Goal: Task Accomplishment & Management: Manage account settings

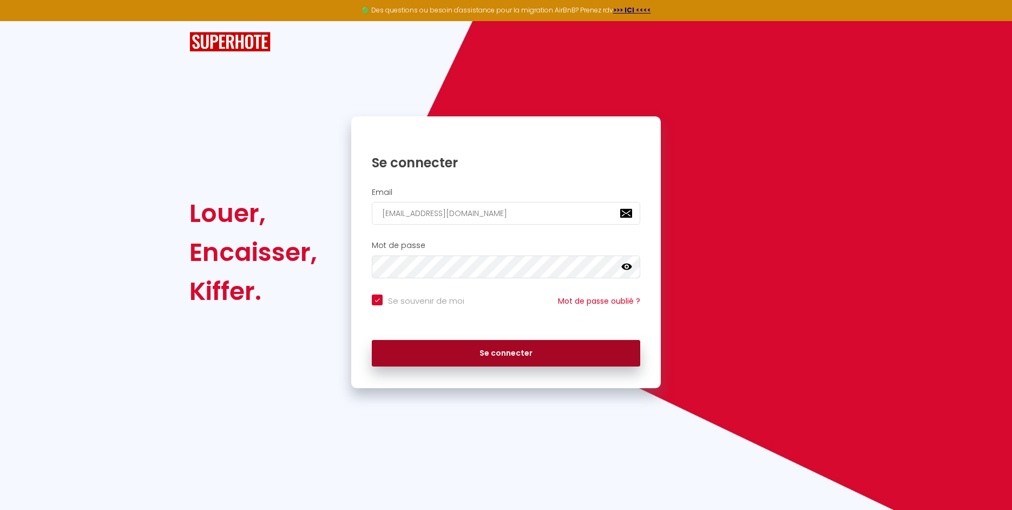
click at [499, 357] on button "Se connecter" at bounding box center [506, 353] width 268 height 27
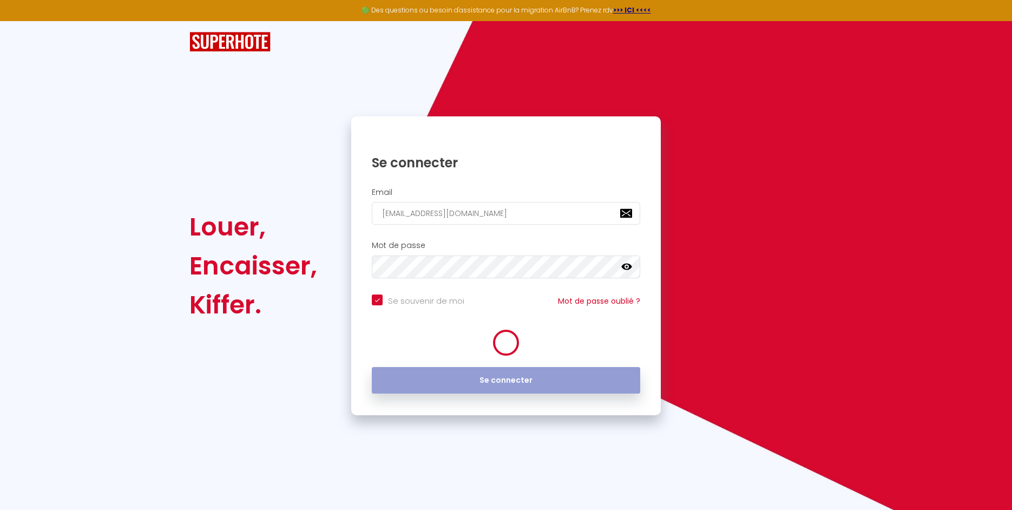
checkbox input "true"
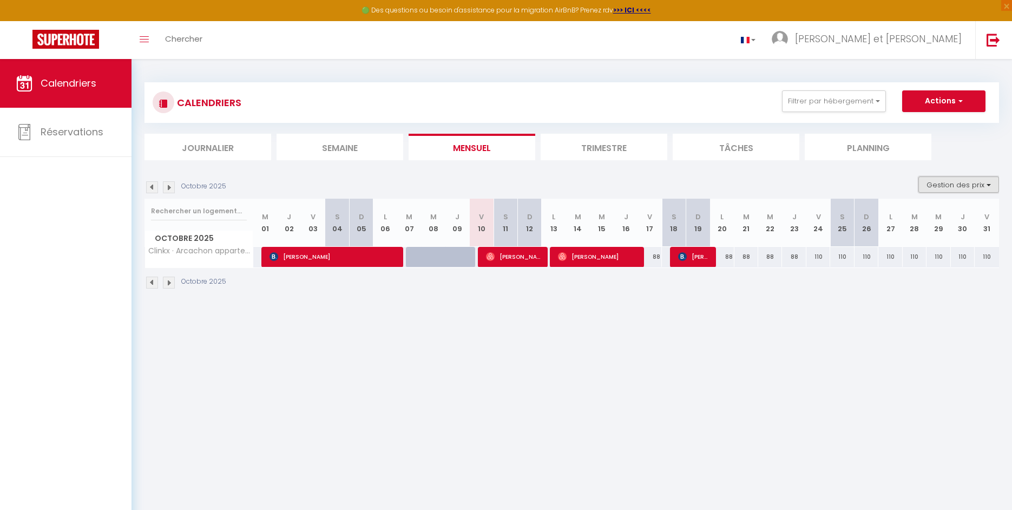
click at [974, 185] on button "Gestion des prix" at bounding box center [958, 184] width 81 height 16
click at [952, 221] on input "Nb Nuits minimum" at bounding box center [949, 218] width 97 height 11
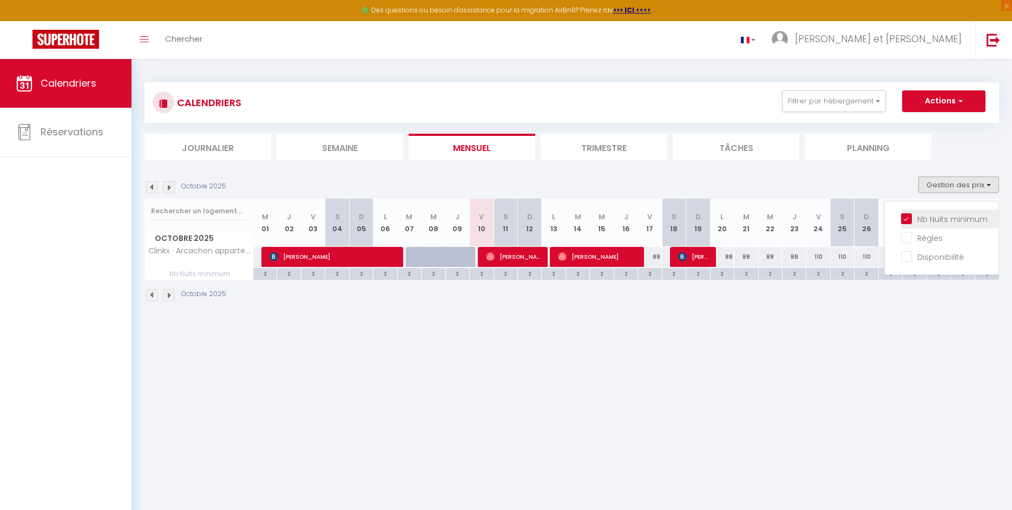
click at [952, 221] on input "Nb Nuits minimum" at bounding box center [949, 218] width 97 height 11
checkbox input "false"
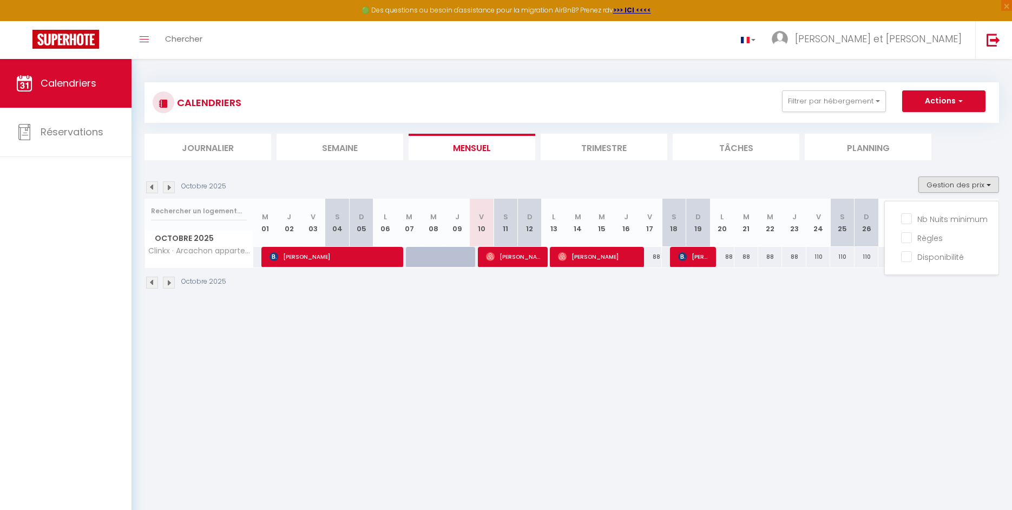
click at [965, 377] on body "🟢 Des questions ou besoin d'assistance pour la migration AirBnB? Prenez rdv >>>…" at bounding box center [506, 314] width 1012 height 510
click at [169, 283] on img at bounding box center [169, 282] width 12 height 12
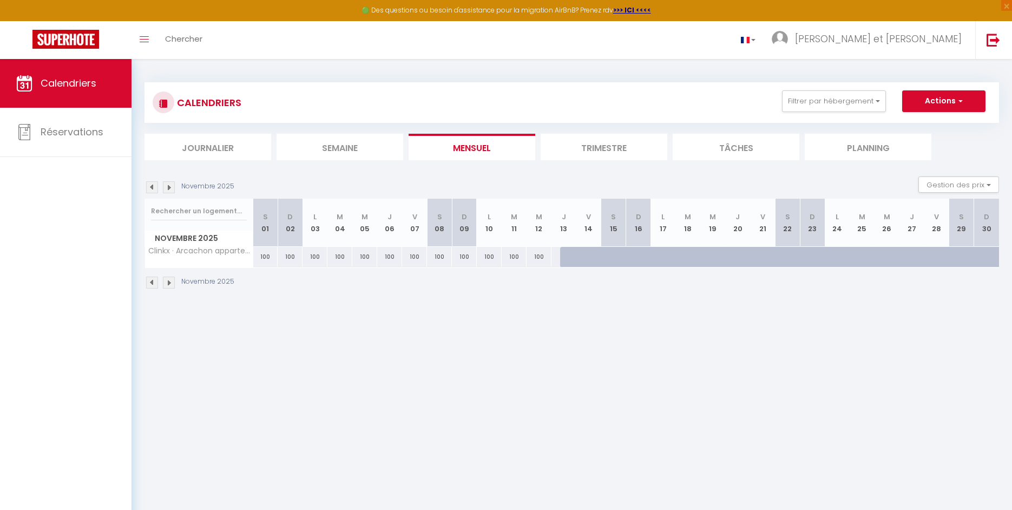
click at [169, 283] on img at bounding box center [169, 282] width 12 height 12
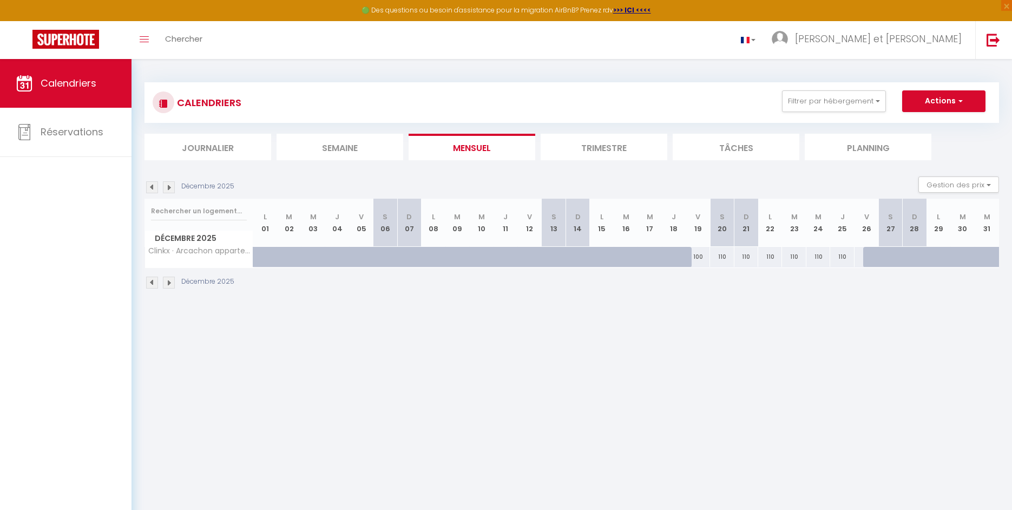
click at [169, 283] on img at bounding box center [169, 282] width 12 height 12
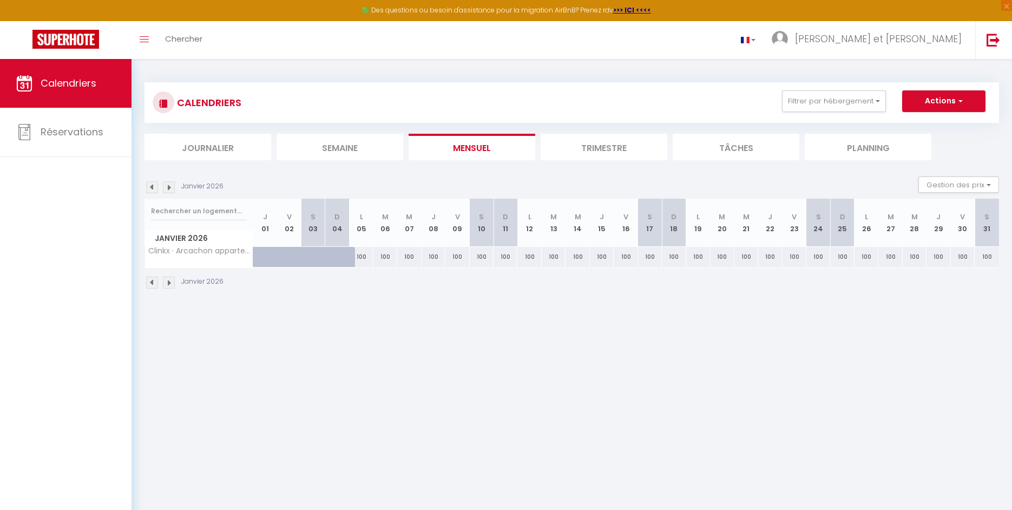
click at [155, 283] on img at bounding box center [152, 282] width 12 height 12
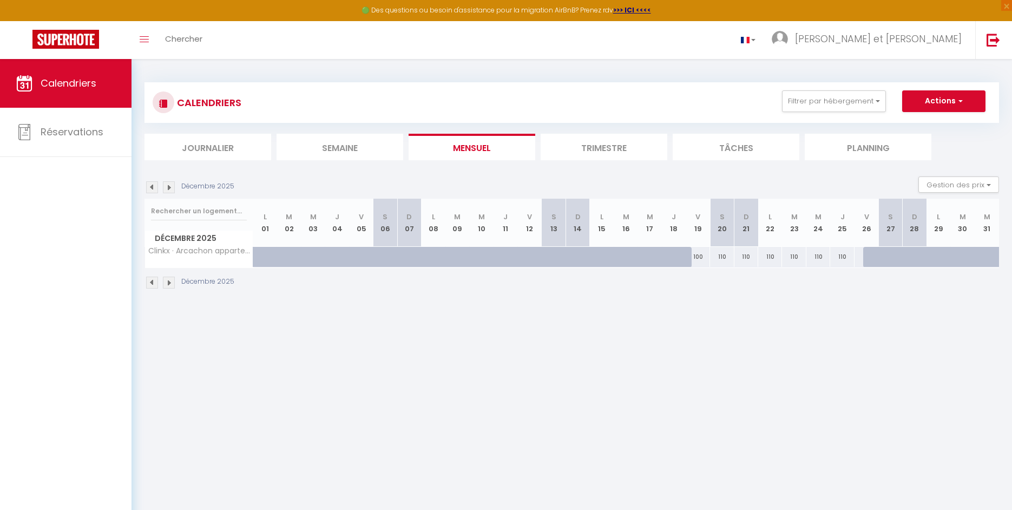
click at [172, 283] on img at bounding box center [169, 282] width 12 height 12
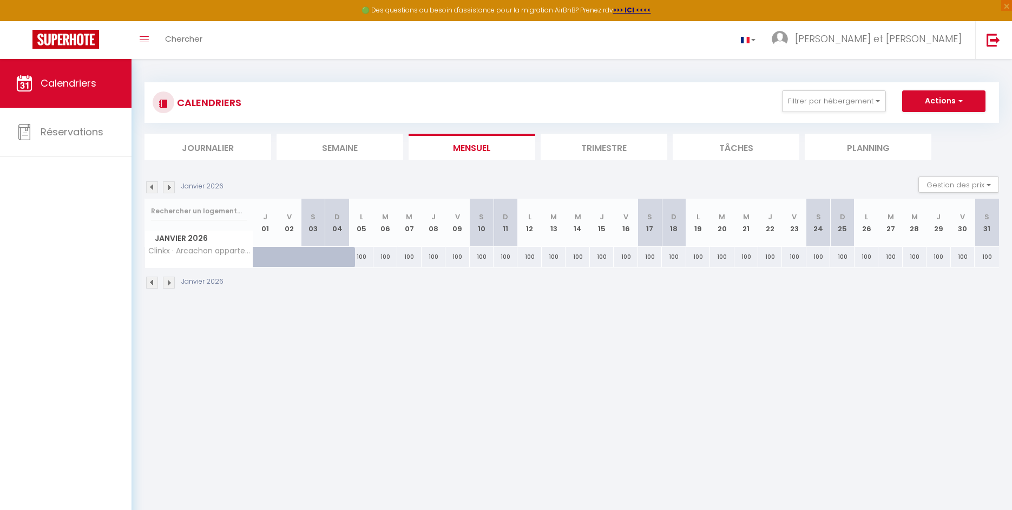
click at [172, 283] on img at bounding box center [169, 282] width 12 height 12
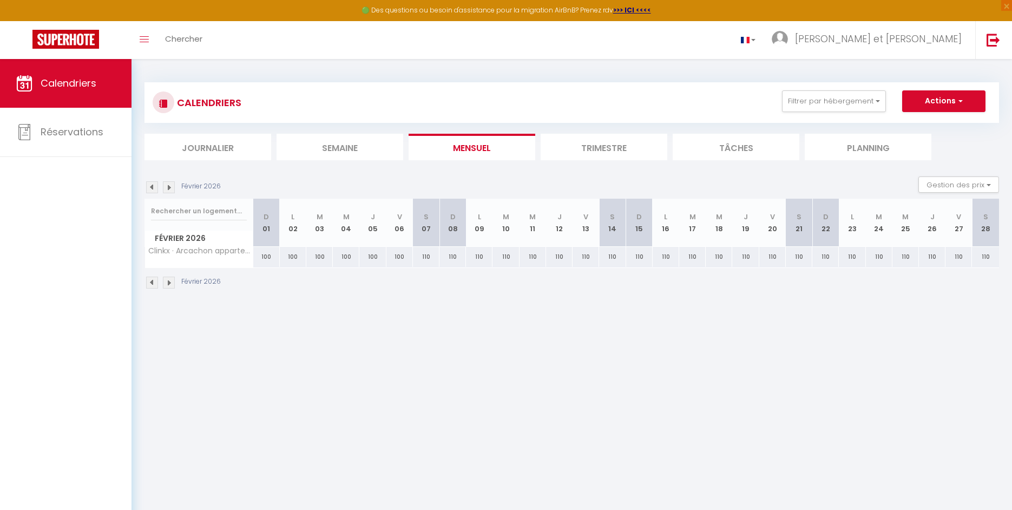
click at [172, 283] on img at bounding box center [169, 282] width 12 height 12
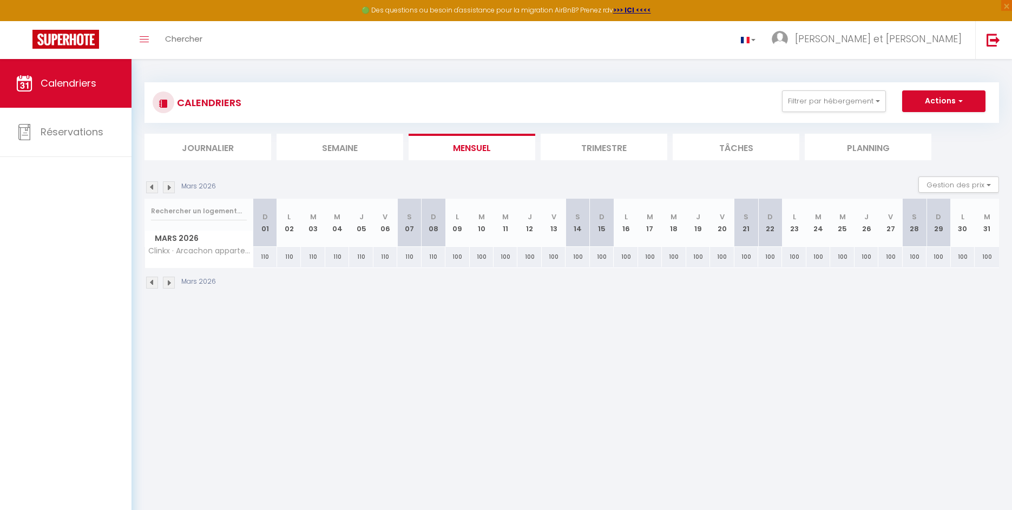
click at [172, 283] on img at bounding box center [169, 282] width 12 height 12
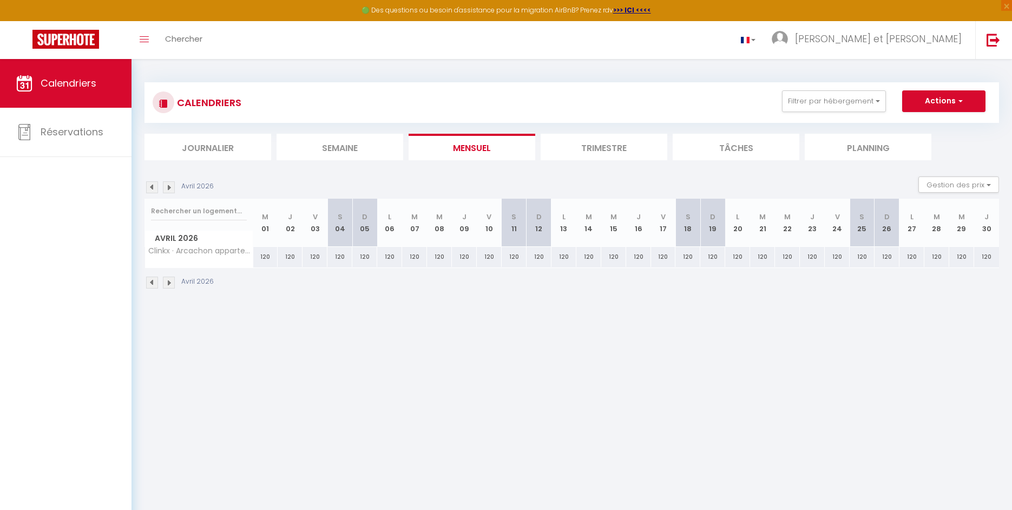
click at [172, 283] on img at bounding box center [169, 282] width 12 height 12
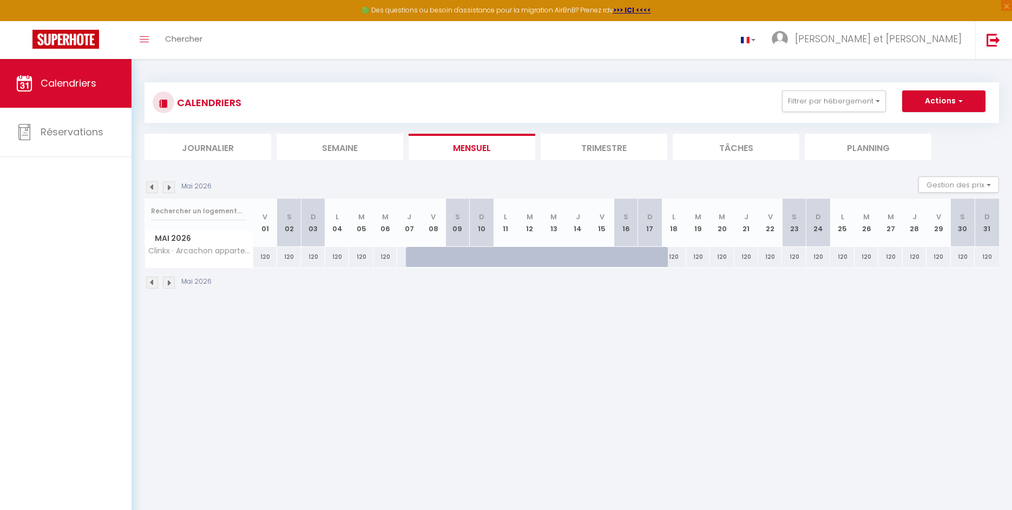
click at [172, 283] on img at bounding box center [169, 282] width 12 height 12
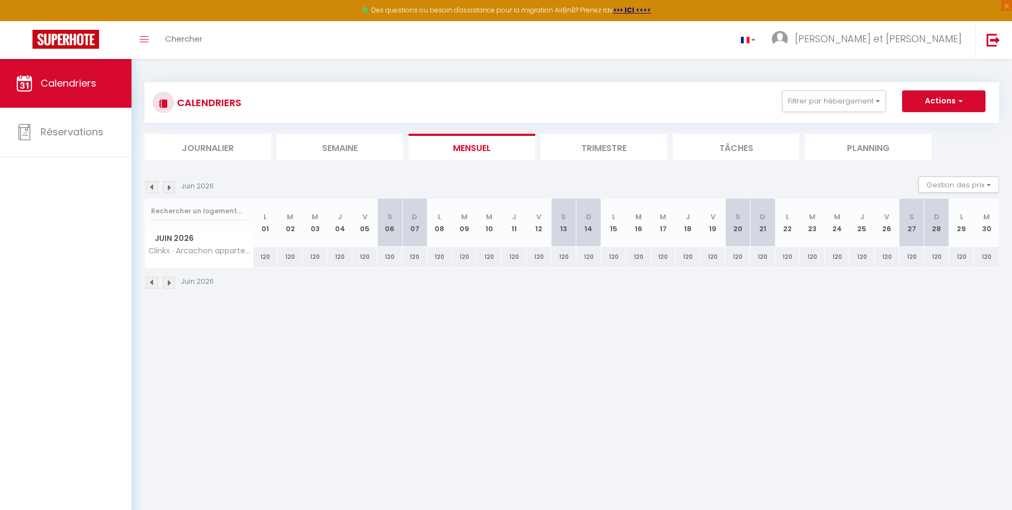
click at [172, 283] on img at bounding box center [169, 282] width 12 height 12
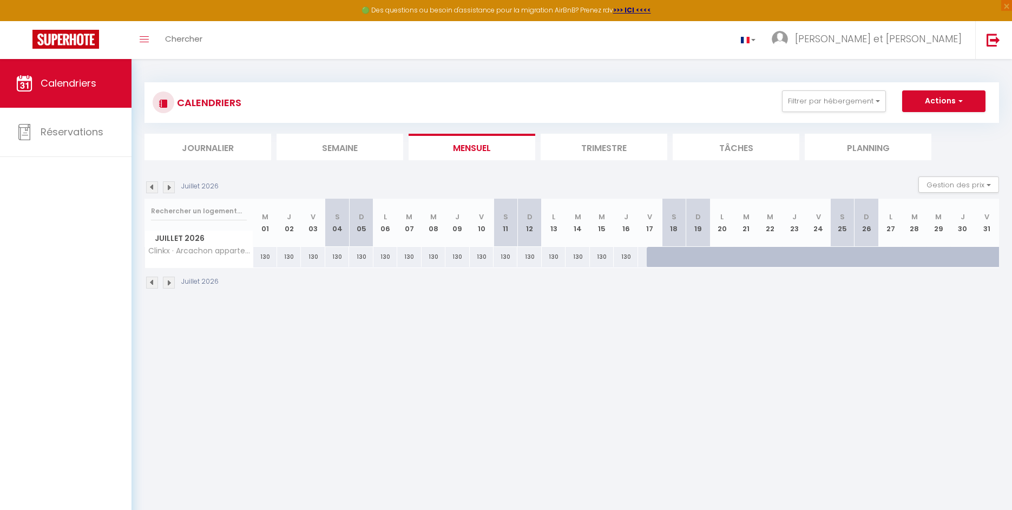
click at [172, 283] on img at bounding box center [169, 282] width 12 height 12
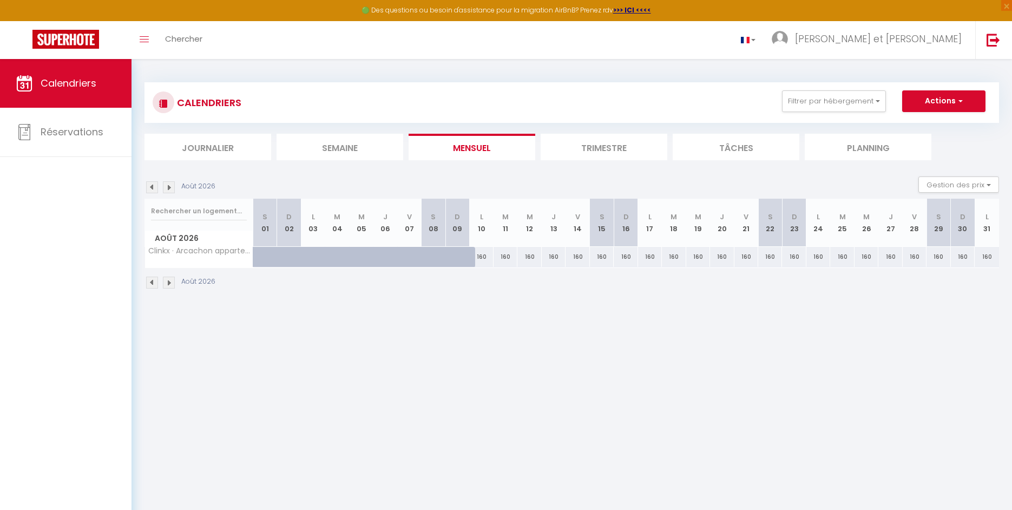
click at [172, 283] on img at bounding box center [169, 282] width 12 height 12
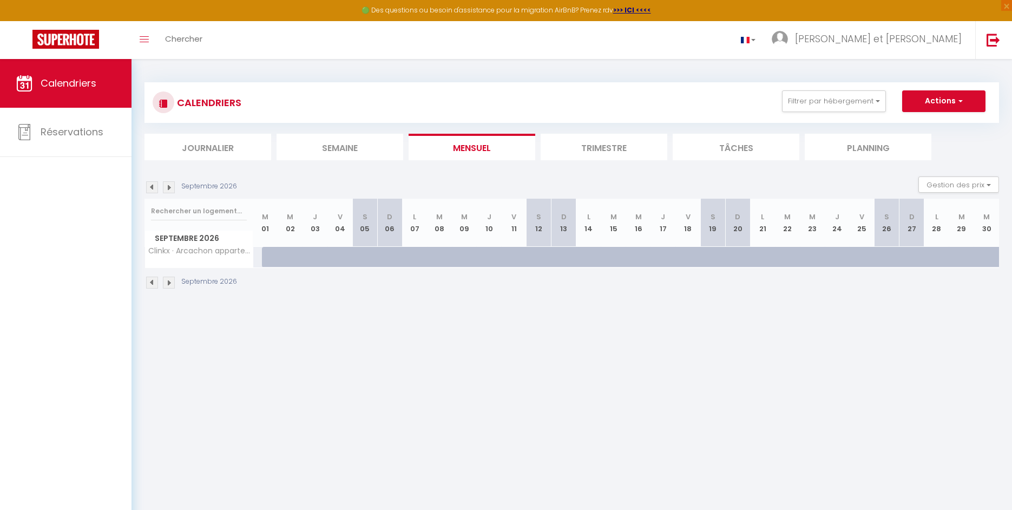
click at [604, 151] on li "Trimestre" at bounding box center [603, 147] width 127 height 27
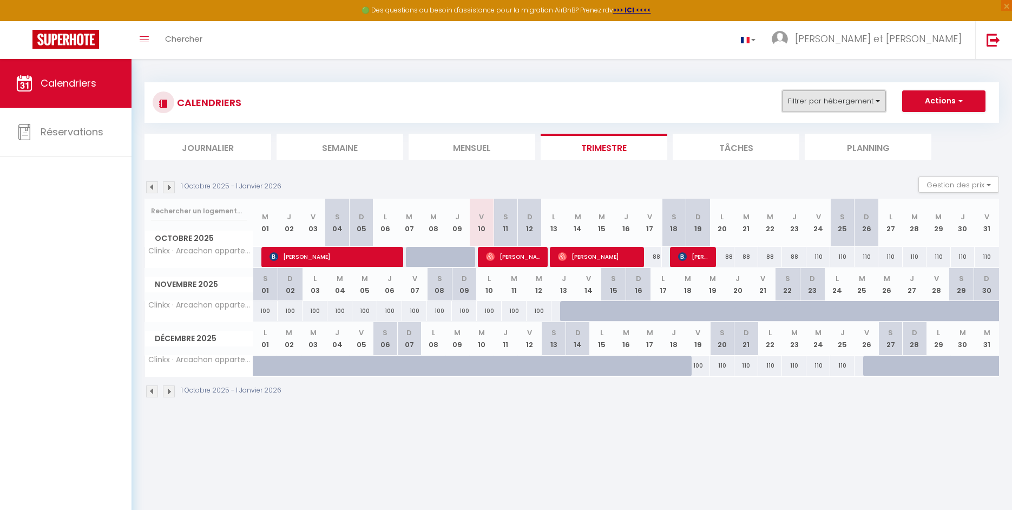
click at [878, 103] on button "Filtrer par hébergement" at bounding box center [834, 101] width 104 height 22
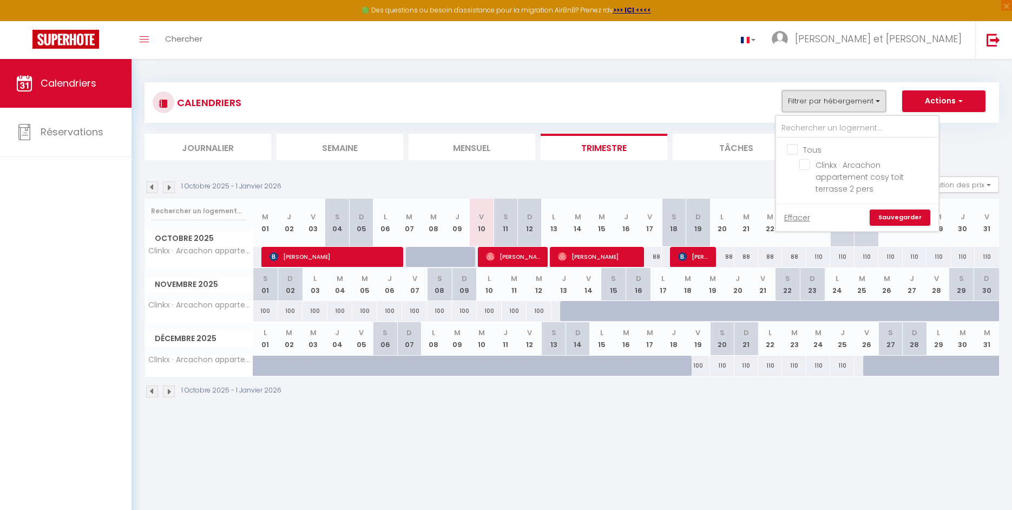
click at [878, 103] on button "Filtrer par hébergement" at bounding box center [834, 101] width 104 height 22
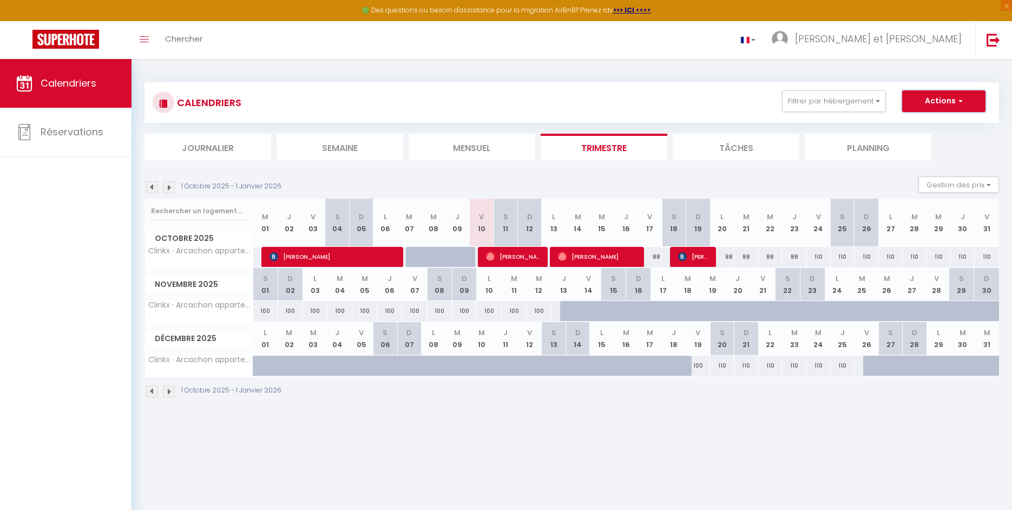
click at [954, 102] on button "Actions" at bounding box center [943, 101] width 83 height 22
click at [146, 40] on icon "Toggle menubar" at bounding box center [144, 39] width 9 height 6
click at [144, 41] on icon "Toggle menubar" at bounding box center [144, 39] width 9 height 6
click at [173, 41] on span "Chercher" at bounding box center [183, 38] width 37 height 11
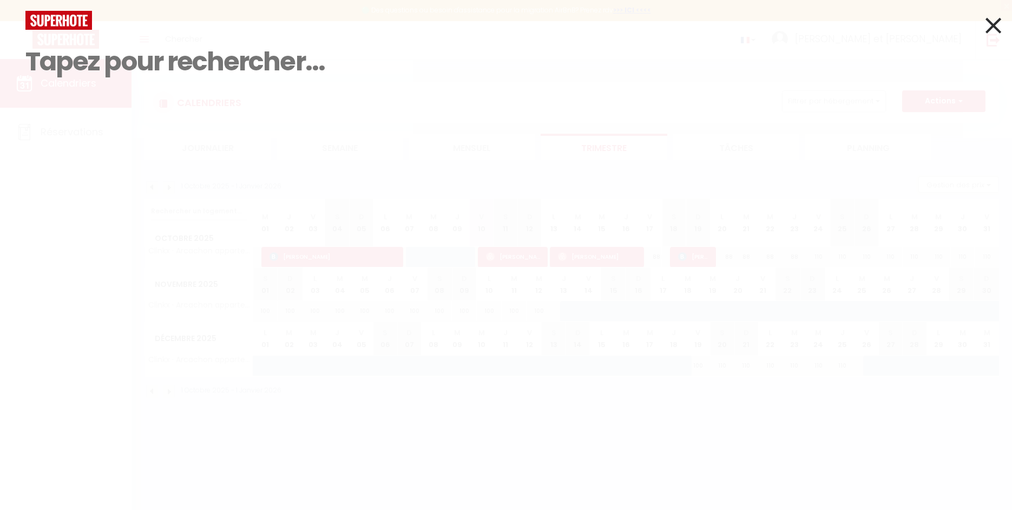
drag, startPoint x: 95, startPoint y: 80, endPoint x: 90, endPoint y: 76, distance: 6.5
click at [95, 80] on input at bounding box center [505, 62] width 961 height 64
click at [990, 28] on icon at bounding box center [993, 25] width 16 height 27
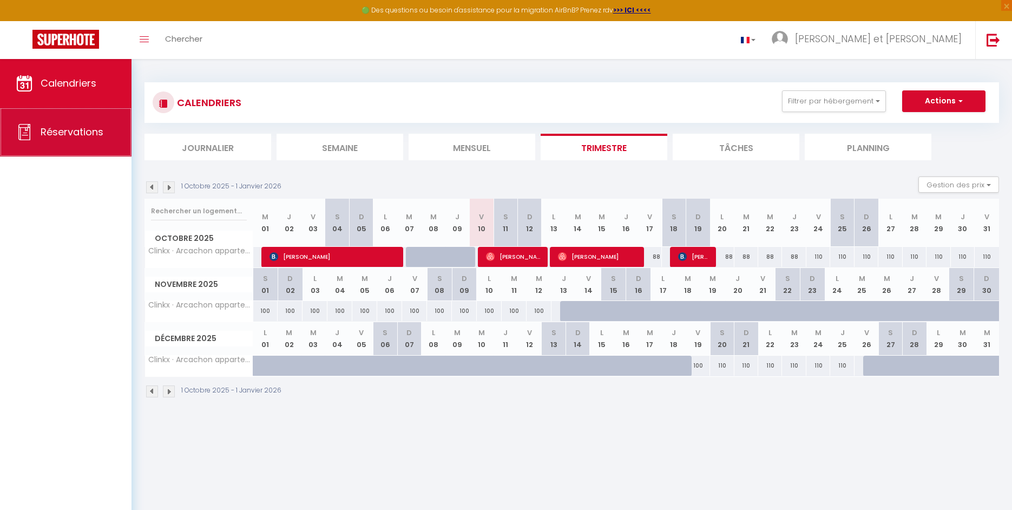
click at [68, 142] on link "Réservations" at bounding box center [65, 132] width 131 height 49
select select "not_cancelled"
